Goal: Task Accomplishment & Management: Manage account settings

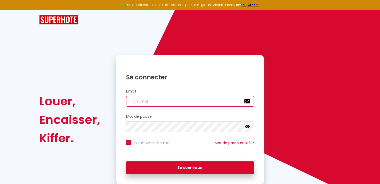
click at [162, 98] on input "email" at bounding box center [190, 101] width 128 height 11
type input "[EMAIL_ADDRESS][DOMAIN_NAME]"
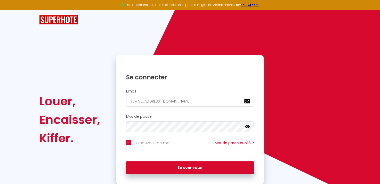
click at [247, 127] on icon at bounding box center [247, 126] width 5 height 3
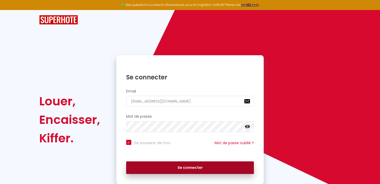
click at [179, 164] on button "Se connecter" at bounding box center [190, 168] width 128 height 13
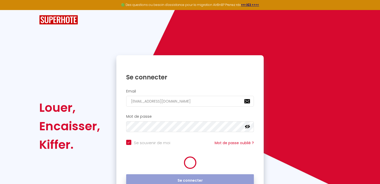
checkbox input "true"
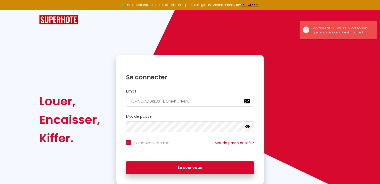
click at [189, 157] on div "Se connecter" at bounding box center [189, 168] width 147 height 23
drag, startPoint x: 189, startPoint y: 157, endPoint x: 184, endPoint y: 144, distance: 13.0
click at [184, 144] on form "Email [EMAIL_ADDRESS][DOMAIN_NAME] Mot de passe false Se souvenir de moi Mot de…" at bounding box center [189, 133] width 147 height 93
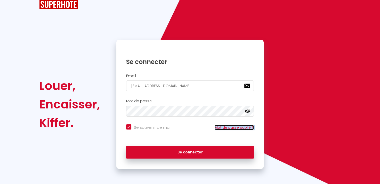
click at [219, 128] on link "Mot de passe oublié ?" at bounding box center [233, 127] width 39 height 5
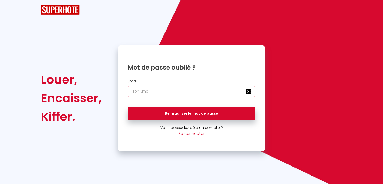
click at [195, 94] on input "email" at bounding box center [192, 91] width 128 height 11
type input "[EMAIL_ADDRESS][DOMAIN_NAME]"
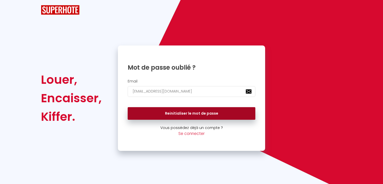
click at [195, 110] on button "Reinitialiser le mot de passe" at bounding box center [192, 113] width 128 height 13
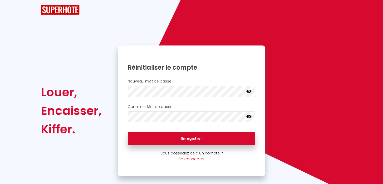
click at [249, 91] on icon at bounding box center [249, 91] width 5 height 3
click at [249, 114] on icon at bounding box center [249, 116] width 5 height 5
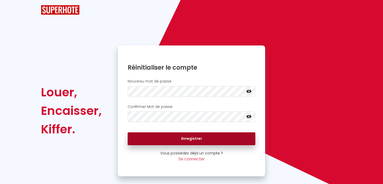
click at [235, 133] on button "Enregistrer" at bounding box center [192, 139] width 128 height 13
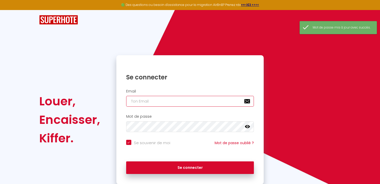
click at [201, 103] on input "email" at bounding box center [190, 101] width 128 height 11
type input "[EMAIL_ADDRESS][DOMAIN_NAME]"
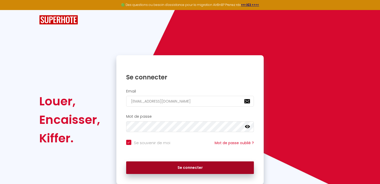
click at [188, 170] on button "Se connecter" at bounding box center [190, 168] width 128 height 13
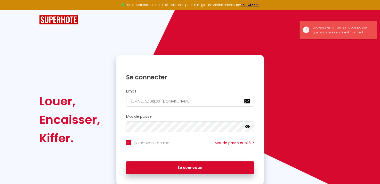
click at [246, 127] on icon at bounding box center [247, 126] width 5 height 5
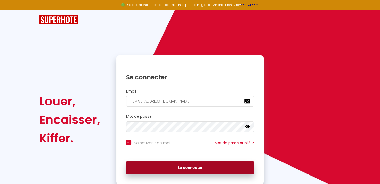
click at [173, 168] on button "Se connecter" at bounding box center [190, 168] width 128 height 13
checkbox input "true"
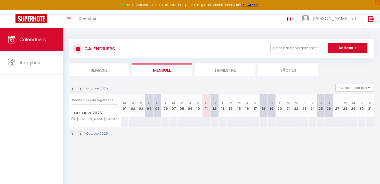
click at [103, 76] on li "Semaine" at bounding box center [99, 70] width 60 height 13
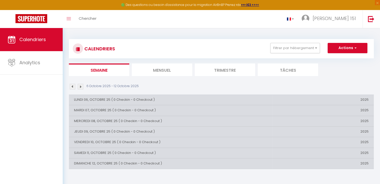
click at [159, 71] on li "Mensuel" at bounding box center [162, 70] width 60 height 13
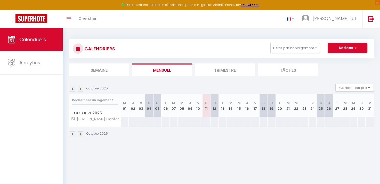
click at [218, 72] on li "Trimestre" at bounding box center [225, 70] width 60 height 13
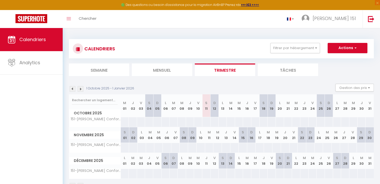
click at [274, 66] on li "Tâches" at bounding box center [287, 70] width 60 height 13
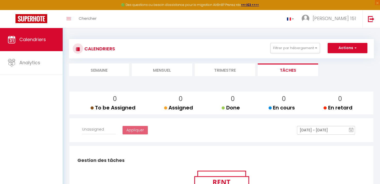
select select
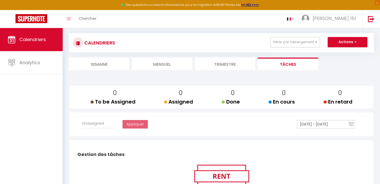
scroll to position [3, 0]
